Goal: Transaction & Acquisition: Download file/media

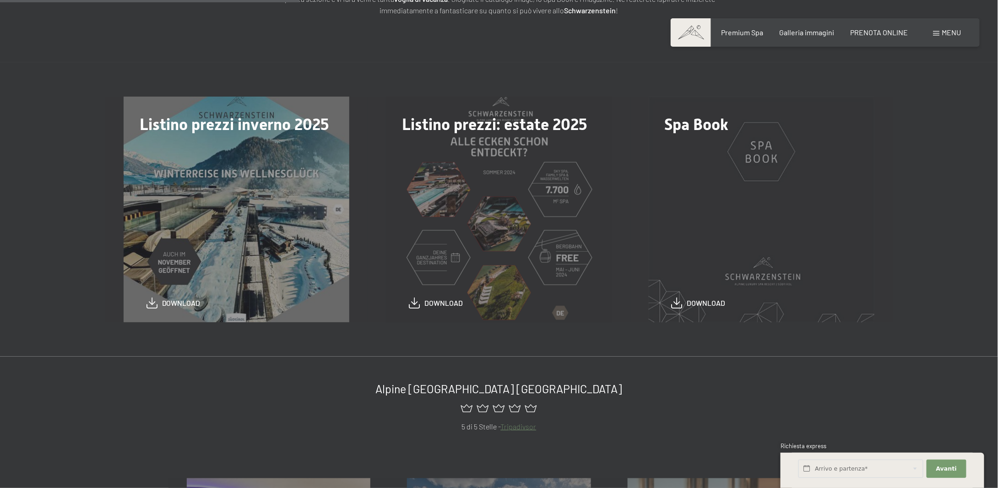
scroll to position [237, 0]
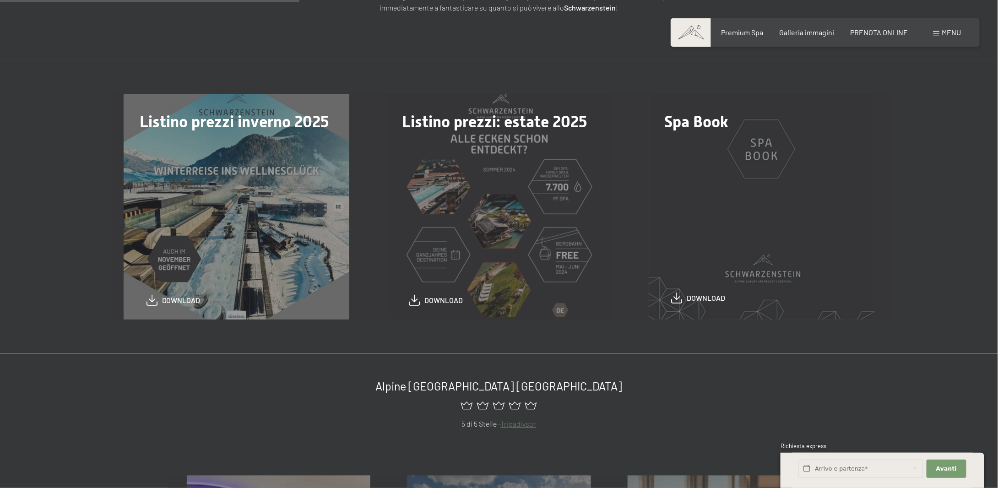
click at [695, 298] on span "download" at bounding box center [705, 298] width 38 height 10
